Goal: Transaction & Acquisition: Book appointment/travel/reservation

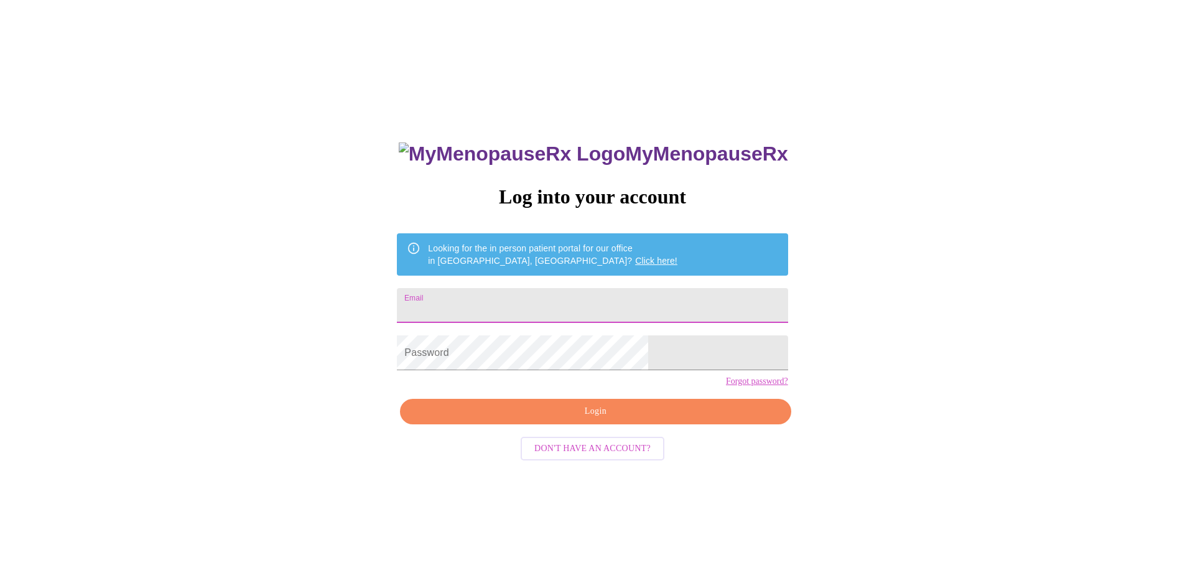
click at [494, 299] on input "Email" at bounding box center [592, 305] width 391 height 35
type input "medel_jamie@yahoo.com"
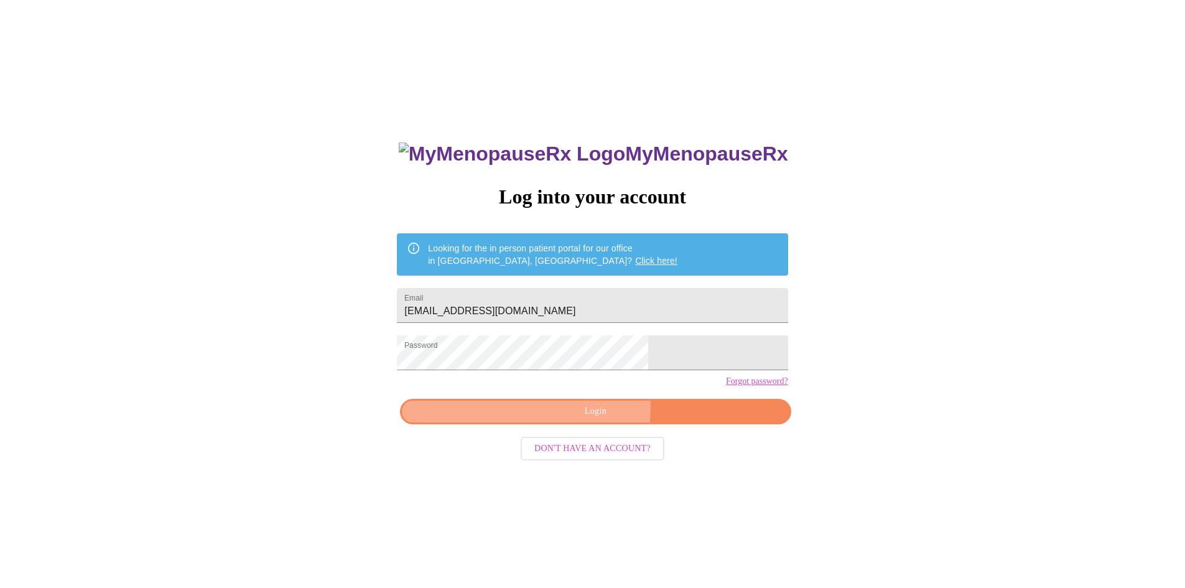
click at [544, 419] on span "Login" at bounding box center [595, 412] width 362 height 16
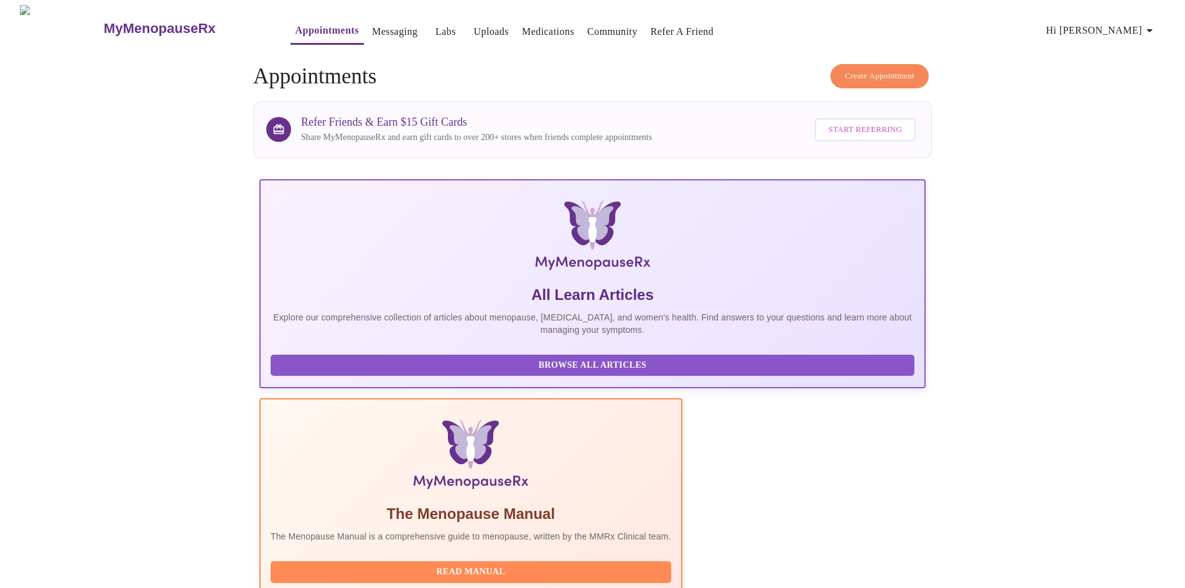
click at [864, 73] on span "Create Appointment" at bounding box center [880, 76] width 70 height 14
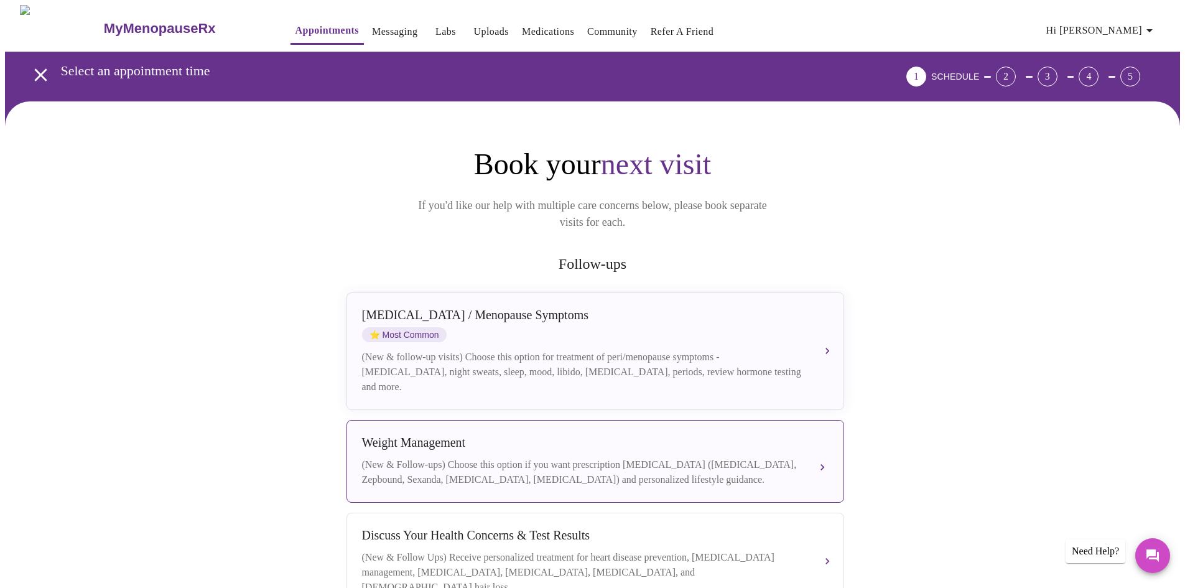
click at [748, 436] on div "Weight Management" at bounding box center [583, 442] width 442 height 14
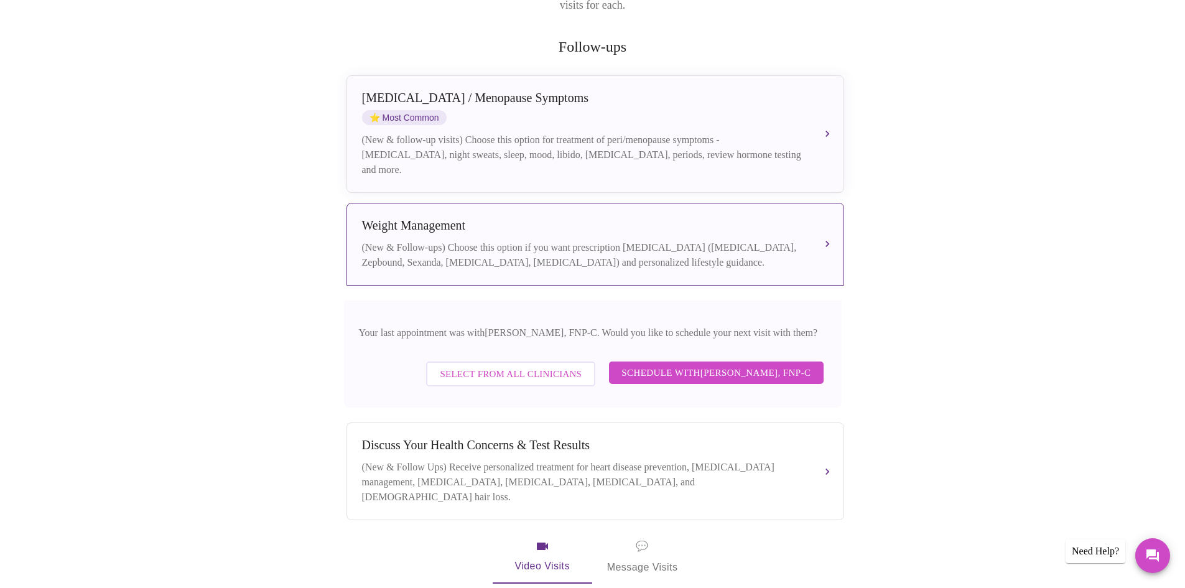
scroll to position [241, 0]
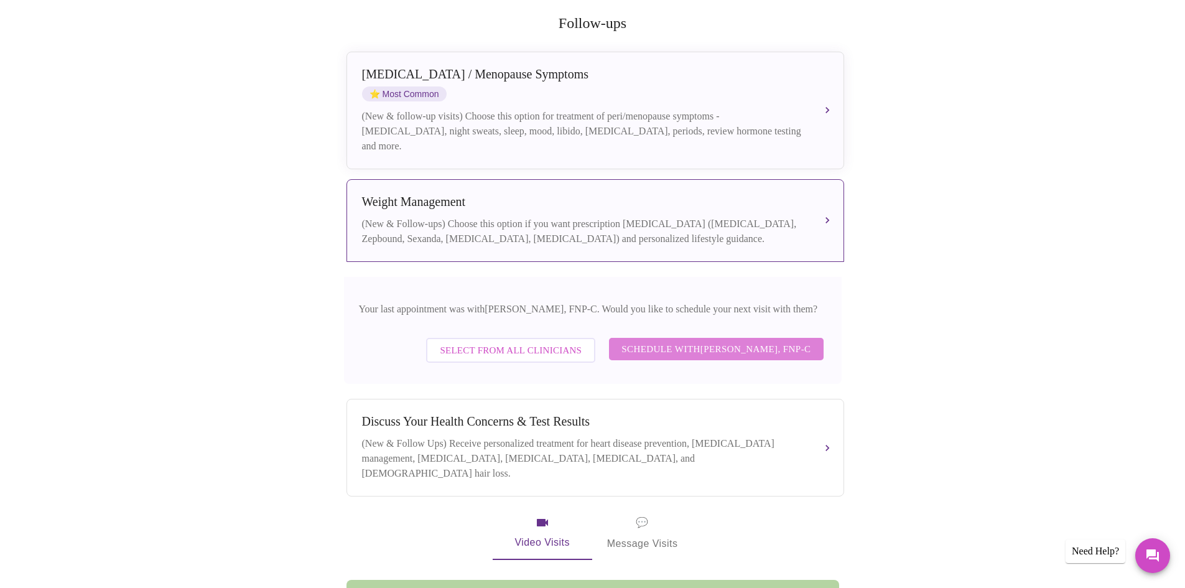
click at [680, 341] on span "Schedule with Elizabeth Hederman, FNP-C" at bounding box center [715, 349] width 189 height 16
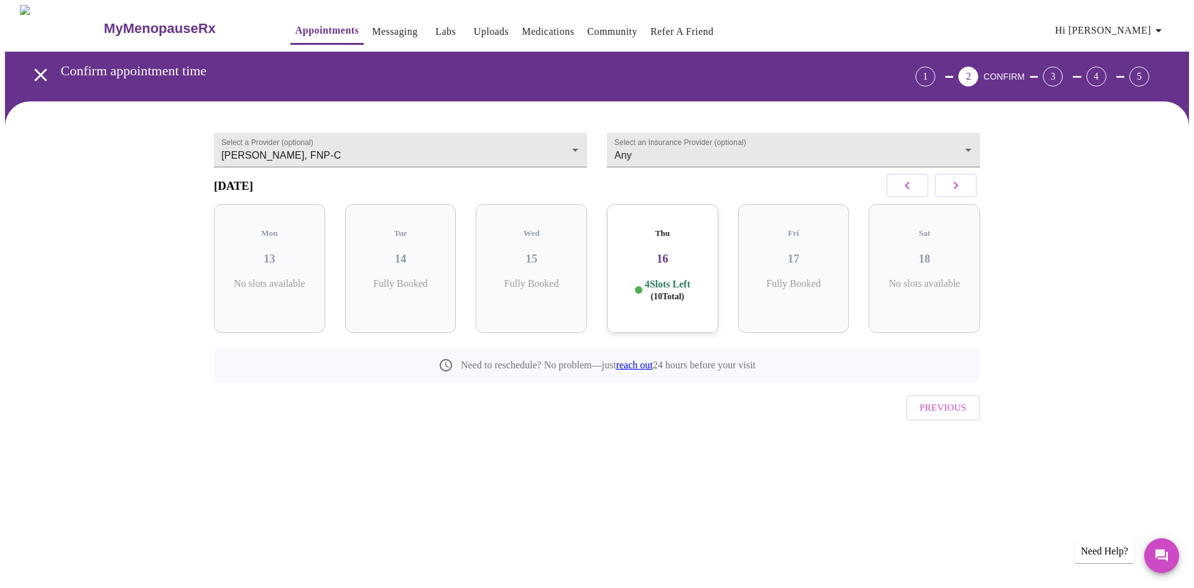
click at [663, 236] on div "Thu 16 4 Slots Left ( 10 Total)" at bounding box center [662, 268] width 111 height 129
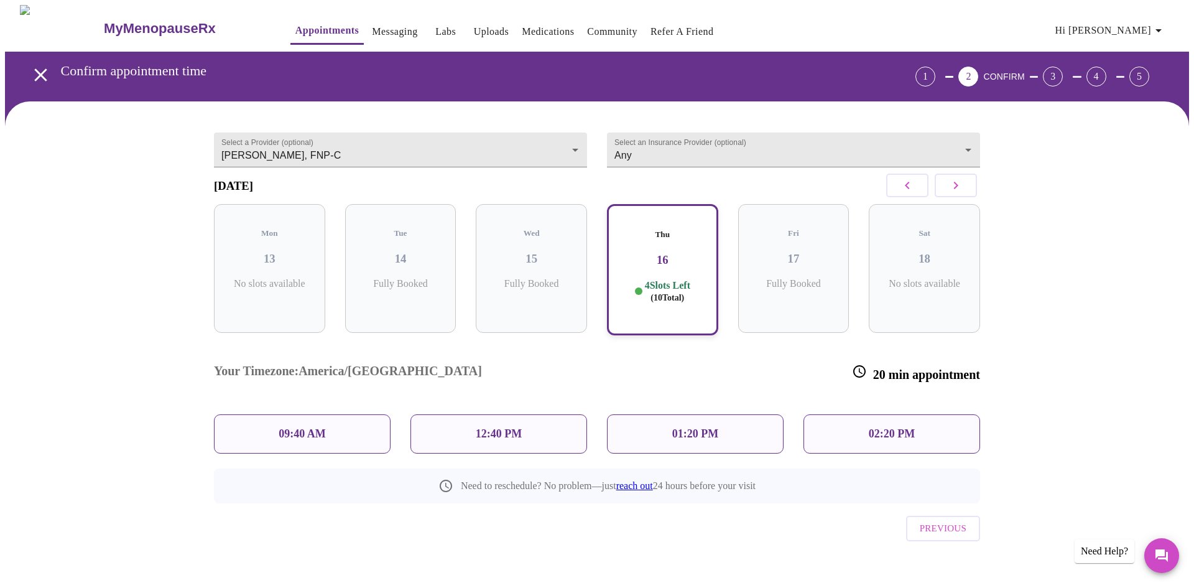
click at [296, 427] on p "09:40 AM" at bounding box center [302, 433] width 47 height 13
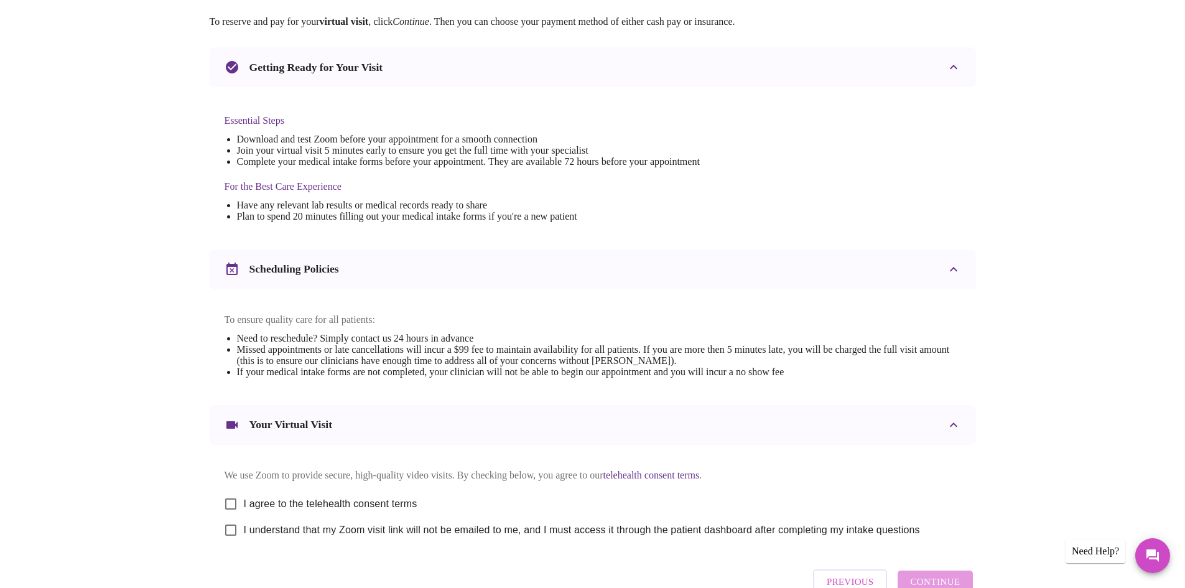
scroll to position [305, 0]
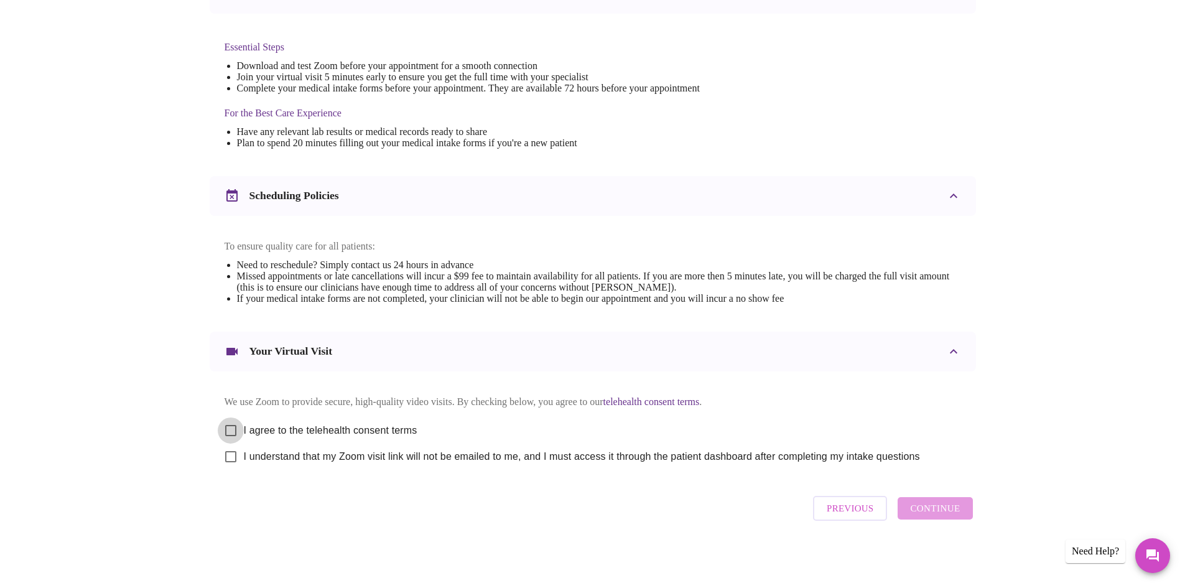
click at [231, 433] on input "I agree to the telehealth consent terms" at bounding box center [231, 430] width 26 height 26
checkbox input "true"
click at [229, 465] on input "I understand that my Zoom visit link will not be emailed to me, and I must acce…" at bounding box center [231, 456] width 26 height 26
checkbox input "true"
click at [945, 516] on span "Continue" at bounding box center [935, 508] width 50 height 16
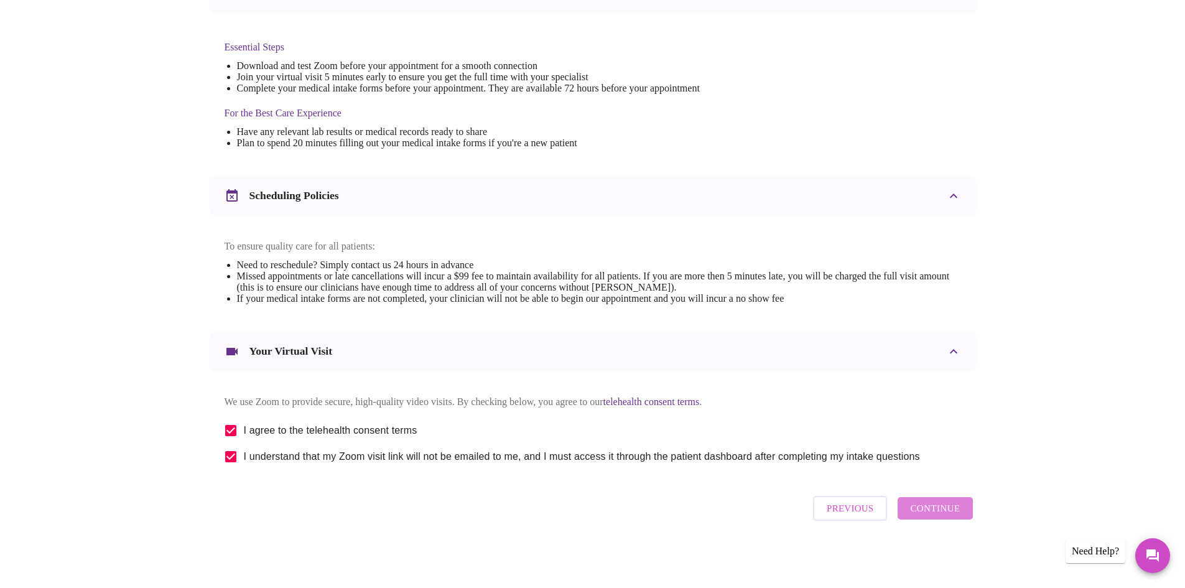
scroll to position [0, 0]
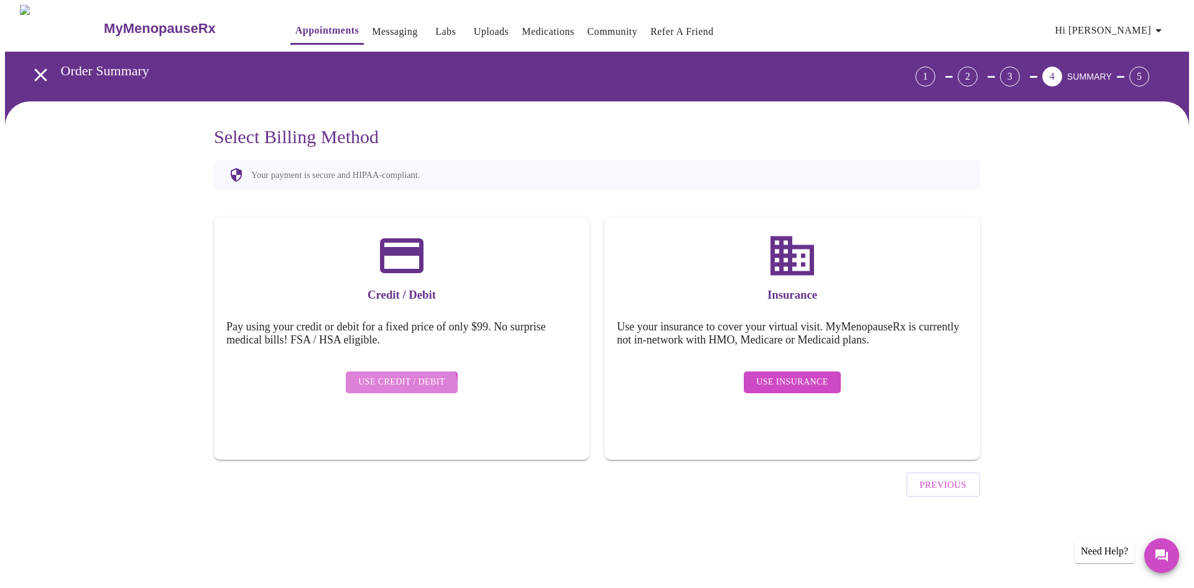
click at [402, 381] on button "Use Credit / Debit" at bounding box center [402, 382] width 112 height 22
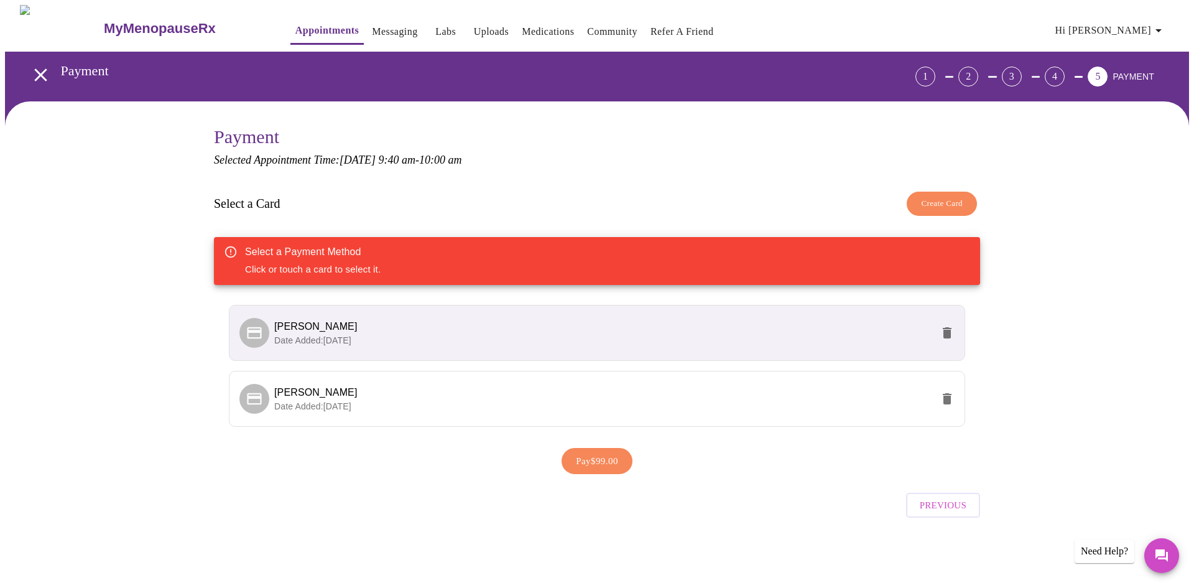
click at [476, 331] on span "Jamie Baez" at bounding box center [603, 326] width 658 height 15
click at [537, 336] on p "Date Added: 11-10-2024" at bounding box center [603, 340] width 658 height 12
click at [596, 465] on span "Pay $99.00" at bounding box center [597, 461] width 42 height 16
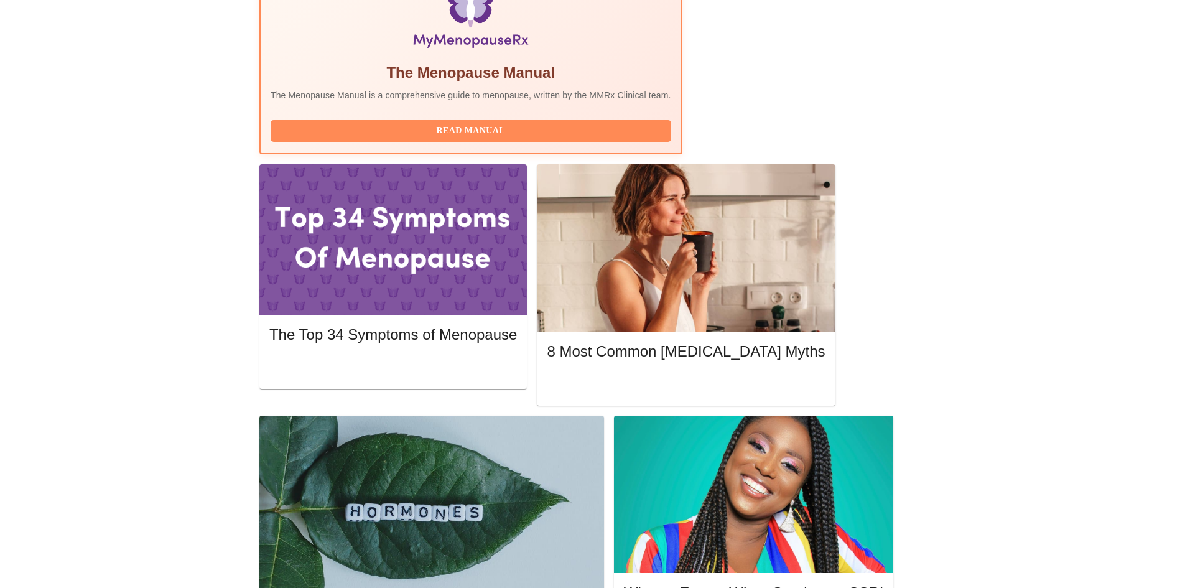
scroll to position [438, 0]
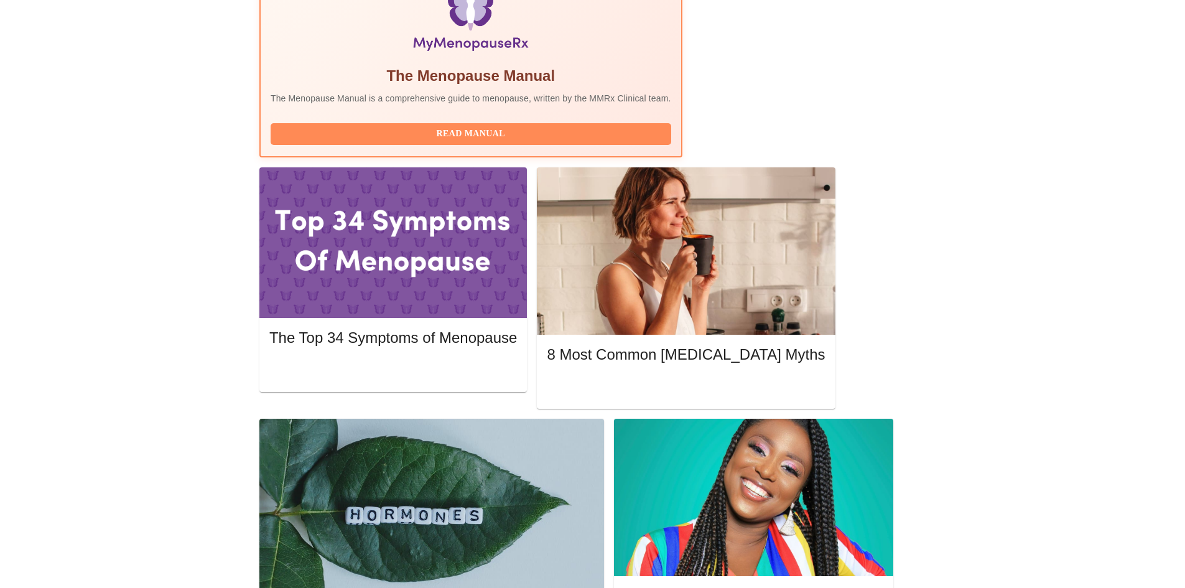
drag, startPoint x: 1184, startPoint y: 198, endPoint x: 1193, endPoint y: 170, distance: 29.3
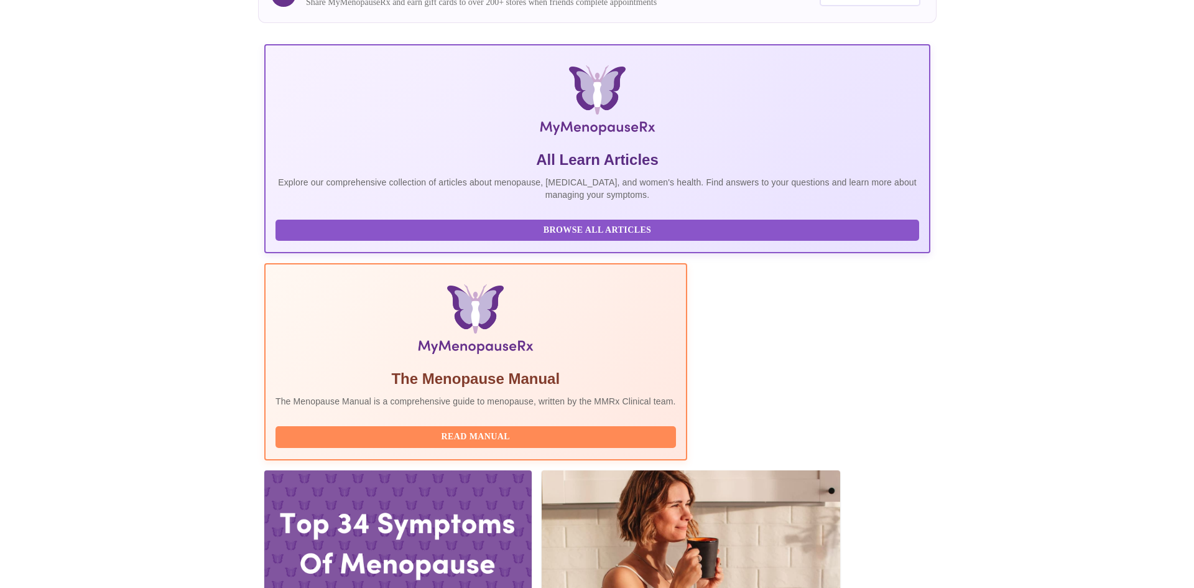
scroll to position [0, 0]
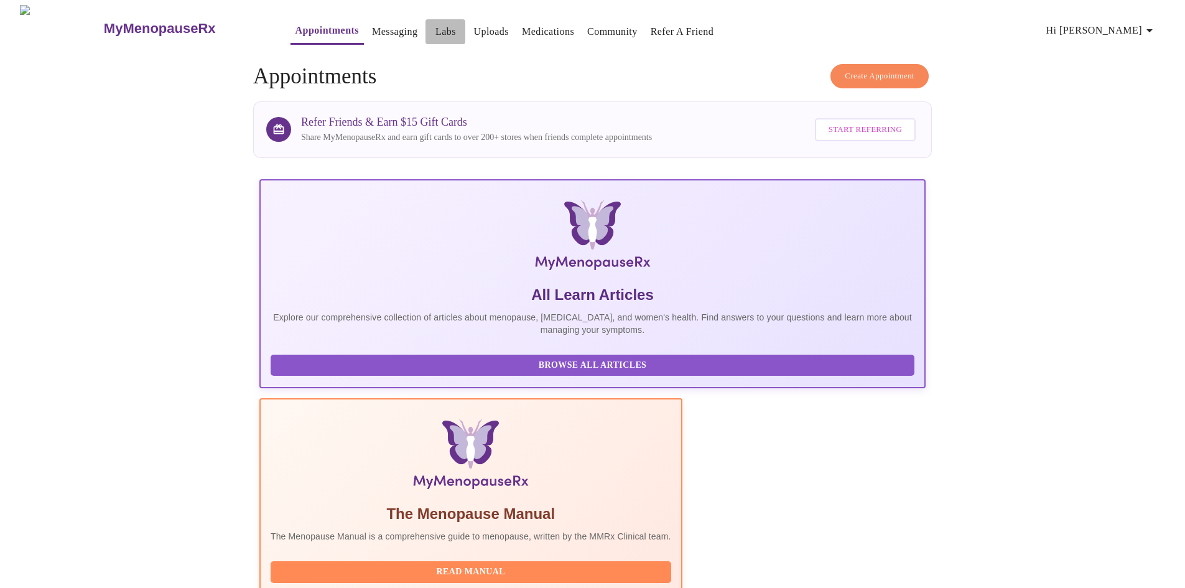
click at [435, 23] on link "Labs" at bounding box center [445, 31] width 21 height 17
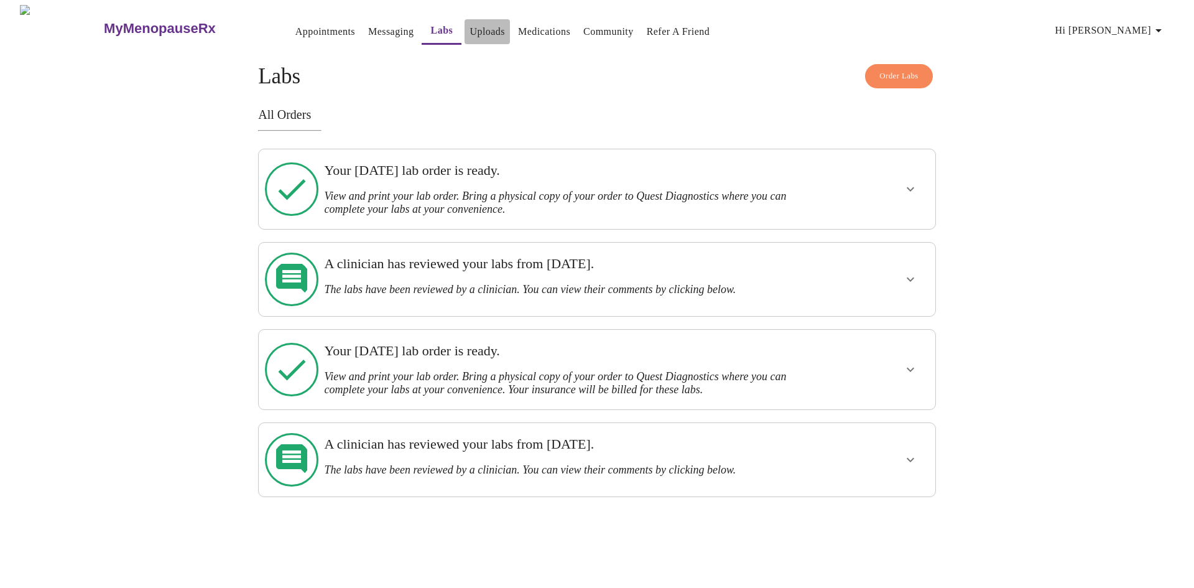
click at [470, 26] on link "Uploads" at bounding box center [487, 31] width 35 height 17
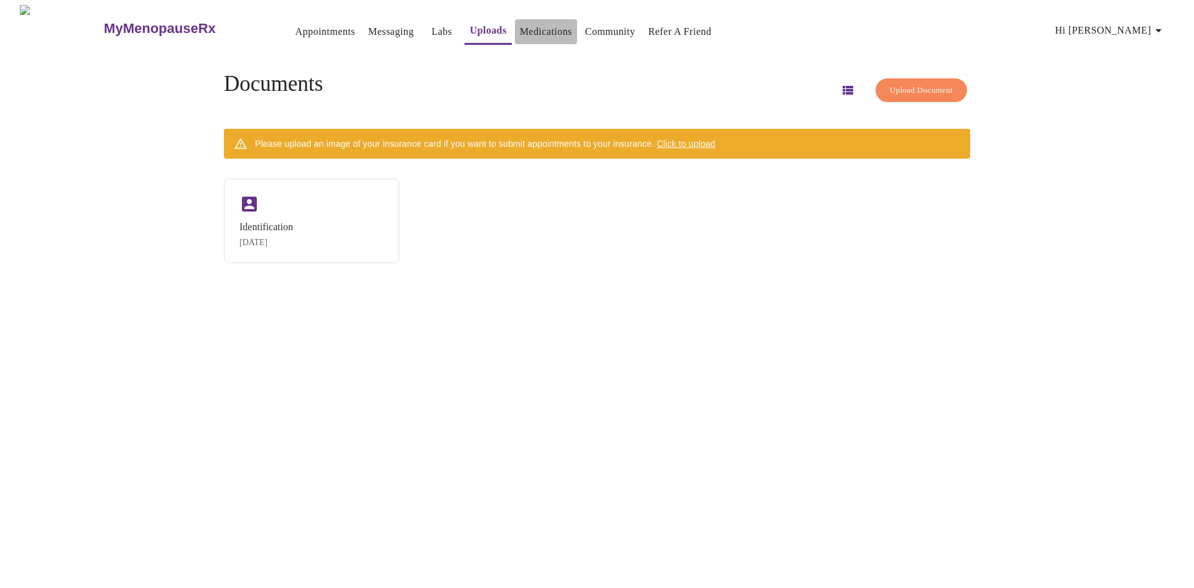
click at [520, 27] on link "Medications" at bounding box center [546, 31] width 52 height 17
